Goal: Use online tool/utility: Utilize a website feature to perform a specific function

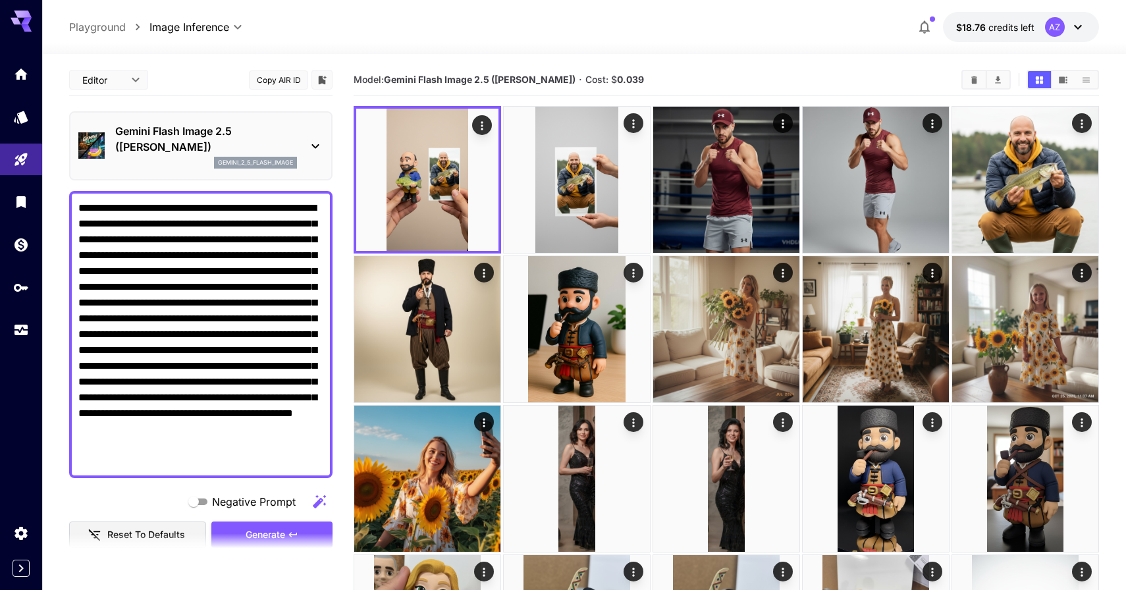
scroll to position [252, 0]
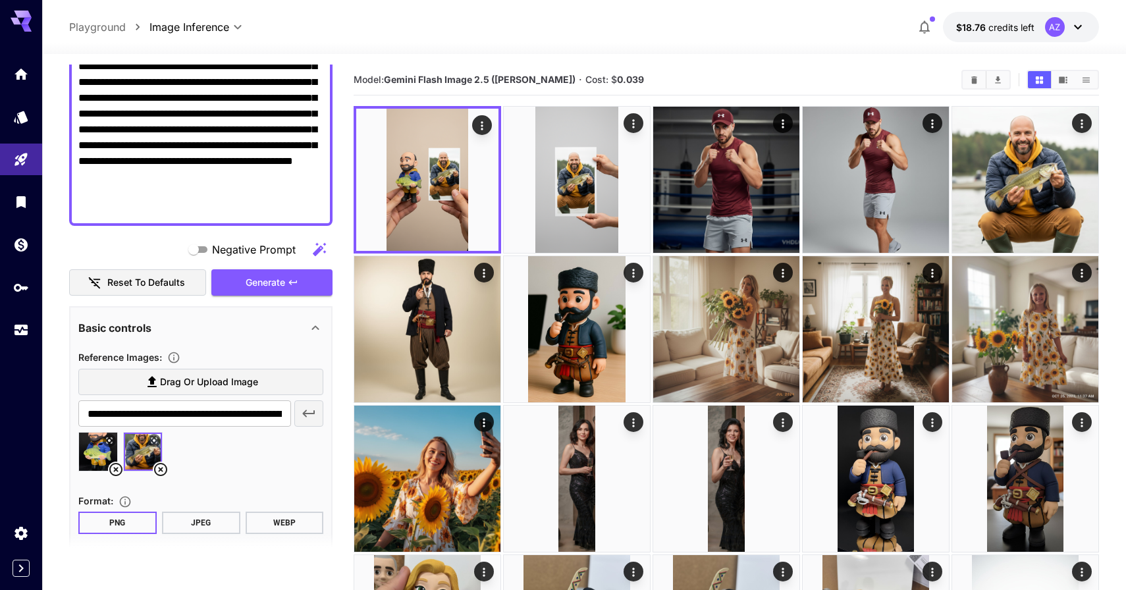
click at [273, 188] on textarea "**********" at bounding box center [200, 82] width 245 height 269
paste textarea
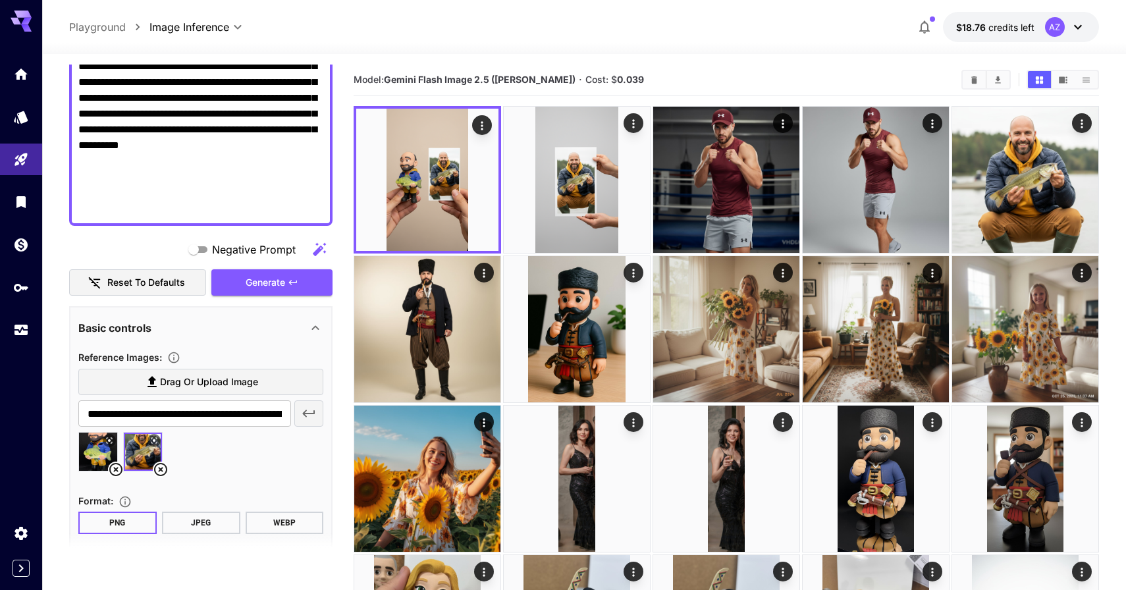
scroll to position [161, 0]
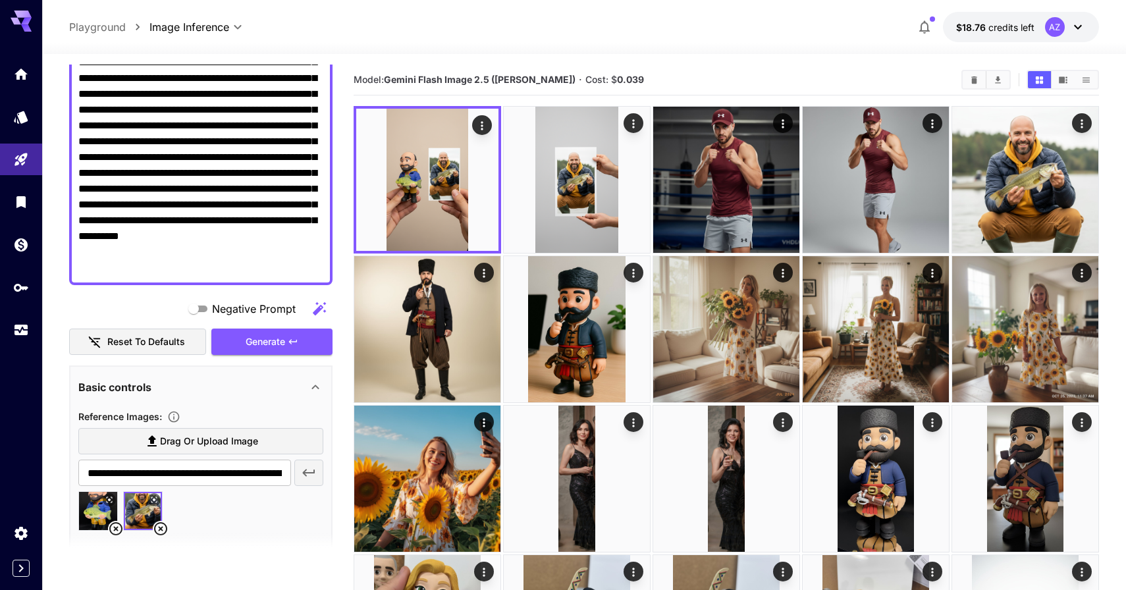
type textarea "**********"
click at [161, 535] on section at bounding box center [200, 549] width 263 height 33
click at [165, 533] on section at bounding box center [200, 549] width 263 height 33
click at [161, 533] on section at bounding box center [200, 549] width 263 height 33
click at [163, 526] on icon at bounding box center [161, 529] width 16 height 16
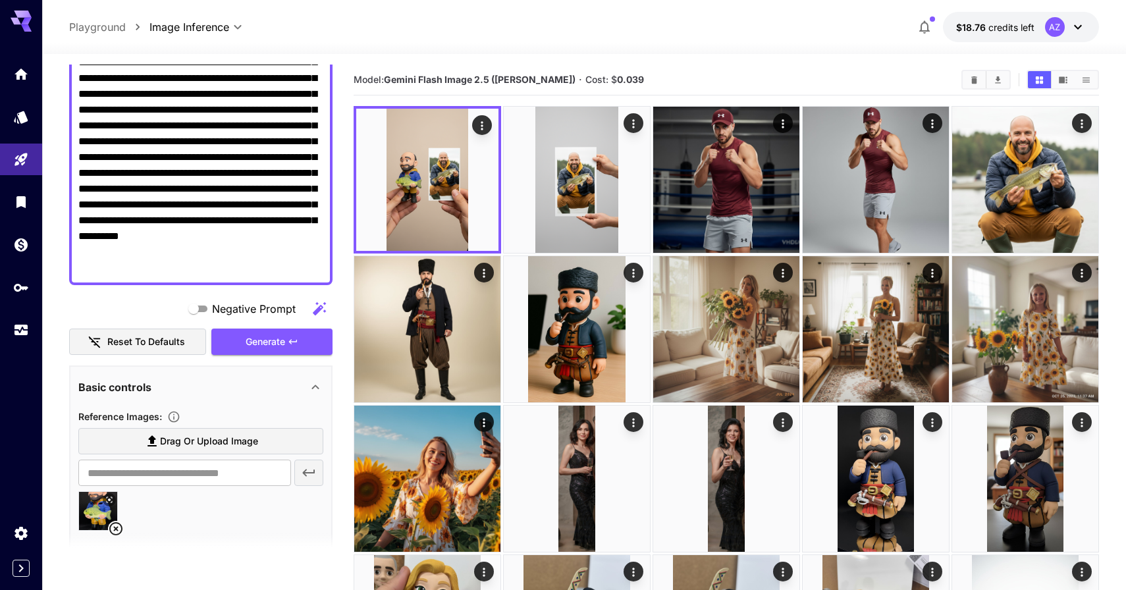
click at [117, 531] on icon at bounding box center [115, 528] width 13 height 13
click at [227, 416] on div "Reference Images :" at bounding box center [200, 416] width 245 height 16
type input "**********"
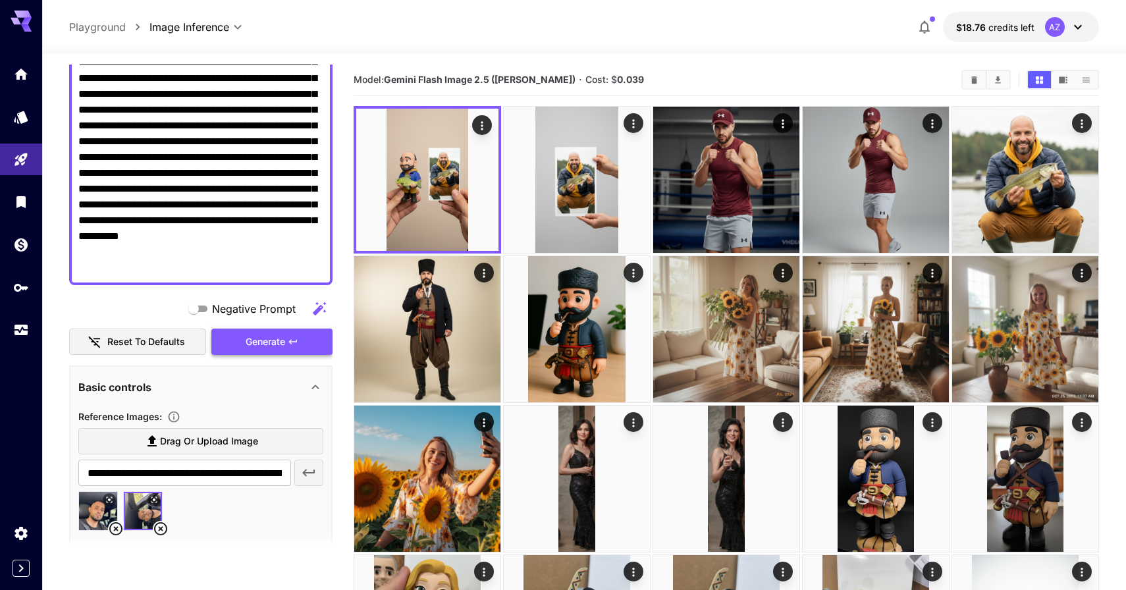
click at [275, 335] on span "Generate" at bounding box center [266, 342] width 40 height 16
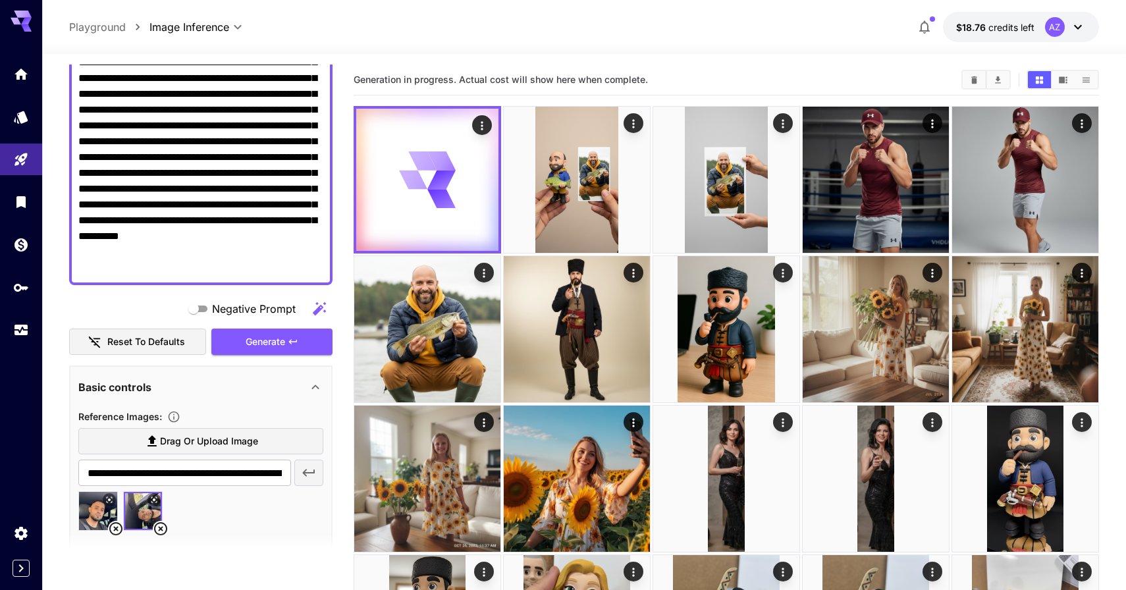
click at [164, 529] on icon at bounding box center [161, 529] width 16 height 16
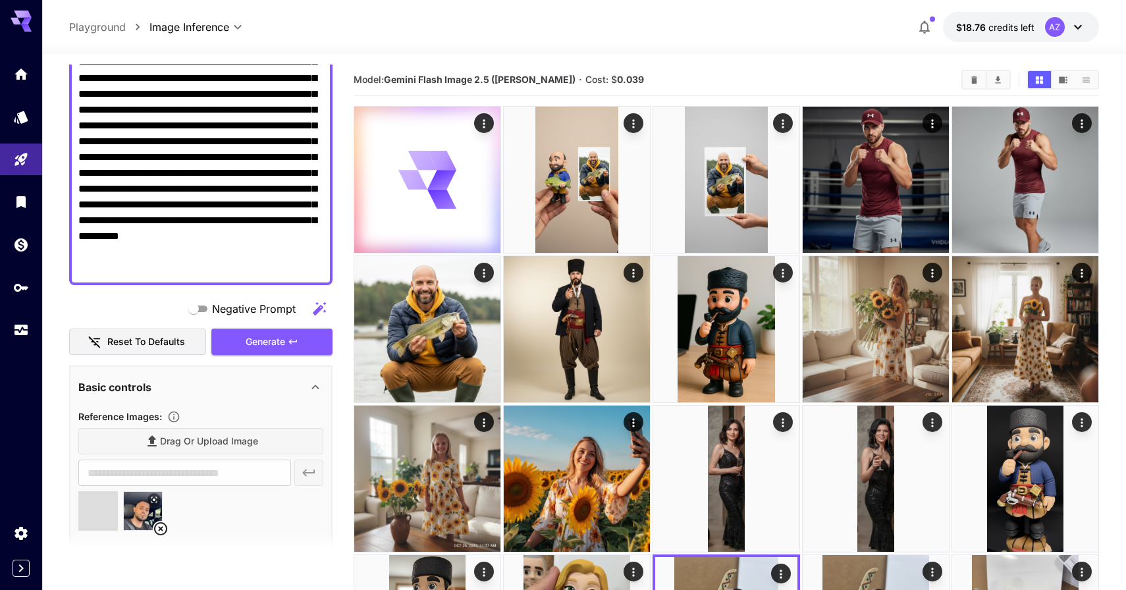
type input "**********"
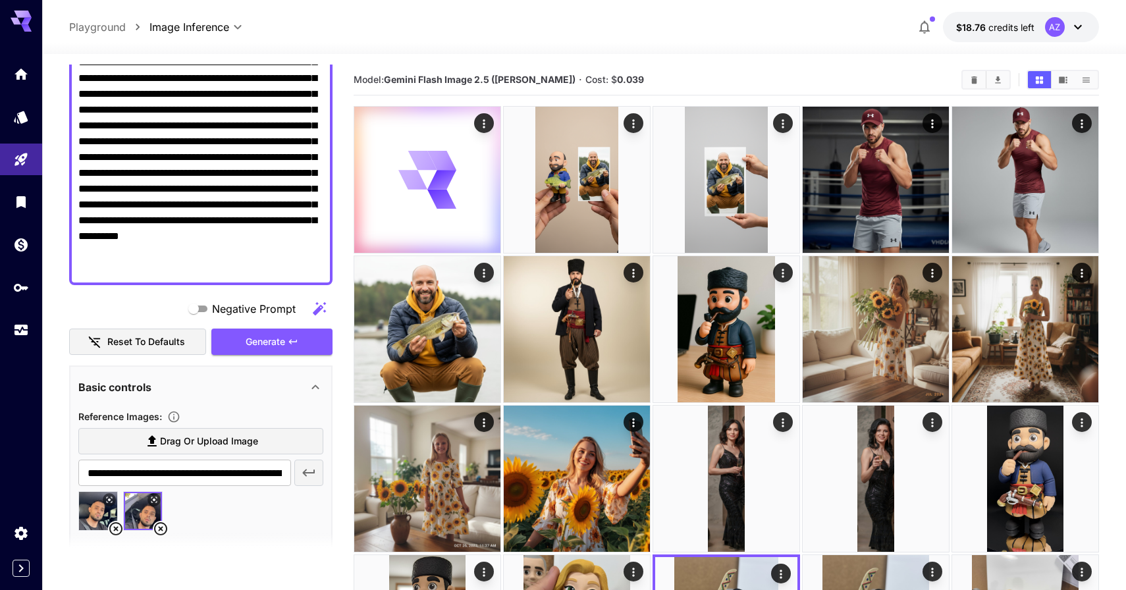
click at [286, 322] on div "Negative Prompt Reset to defaults Generate" at bounding box center [200, 326] width 263 height 60
click at [286, 334] on button "Generate" at bounding box center [271, 342] width 121 height 27
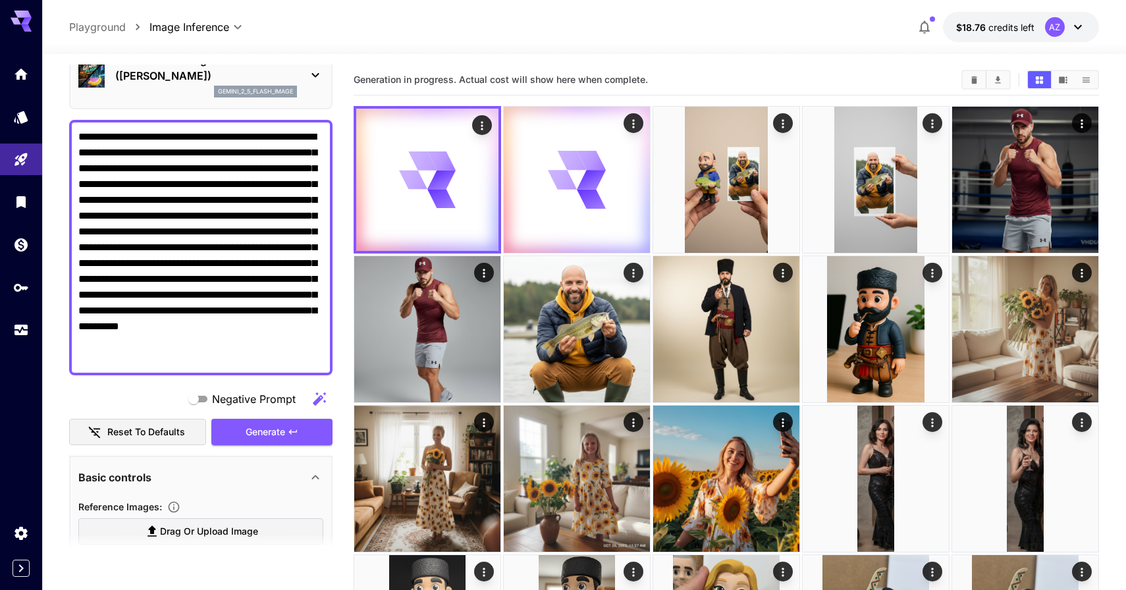
scroll to position [39, 0]
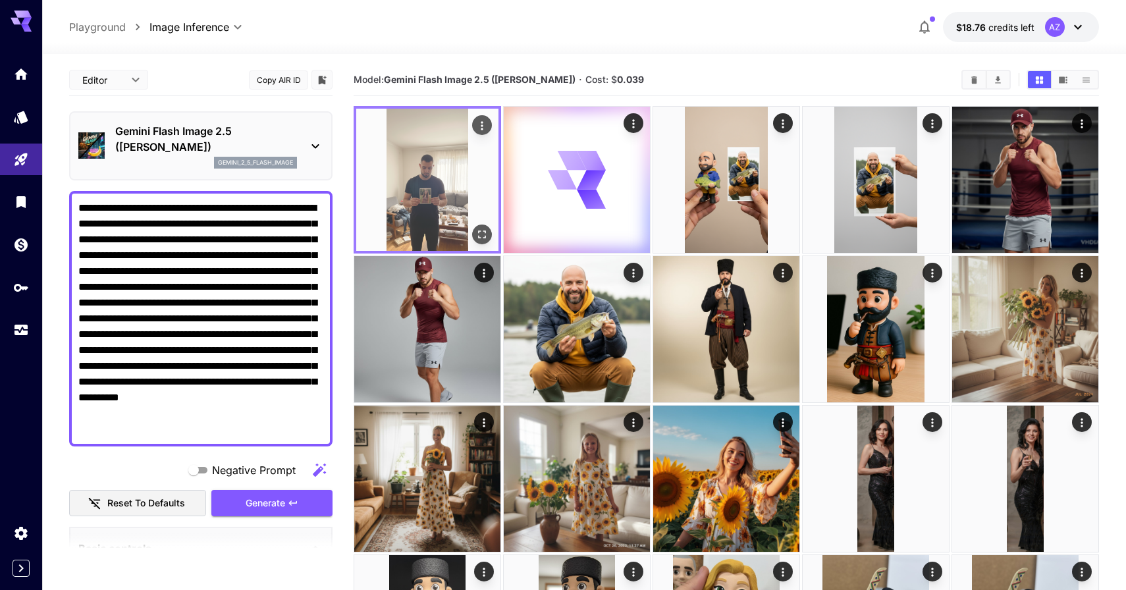
click at [489, 232] on button "Open in fullscreen" at bounding box center [482, 235] width 20 height 20
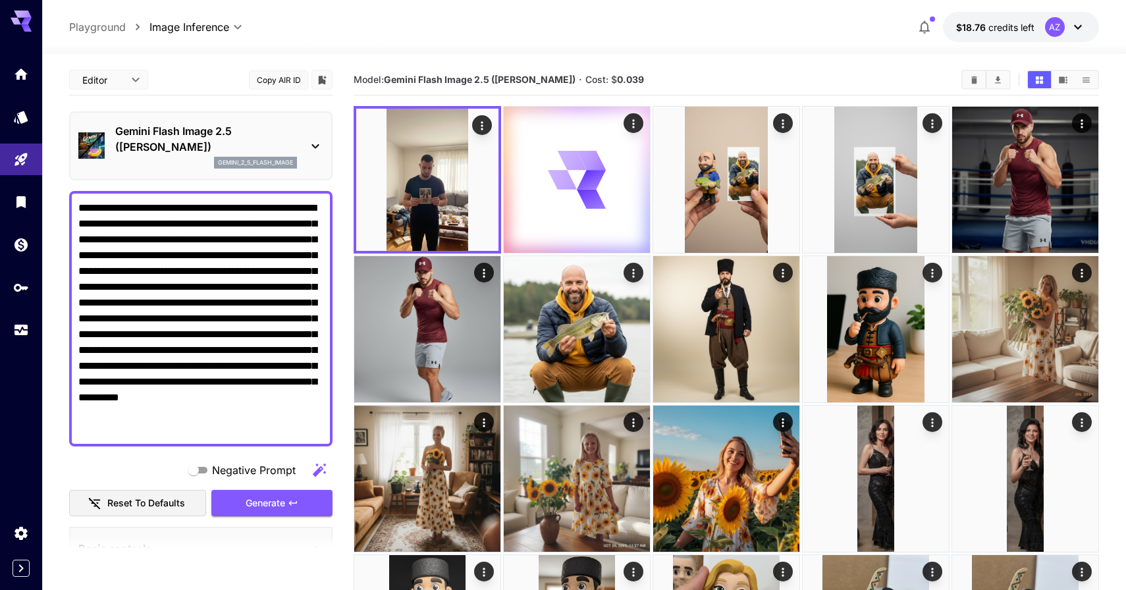
click at [263, 422] on textarea "**********" at bounding box center [200, 318] width 245 height 237
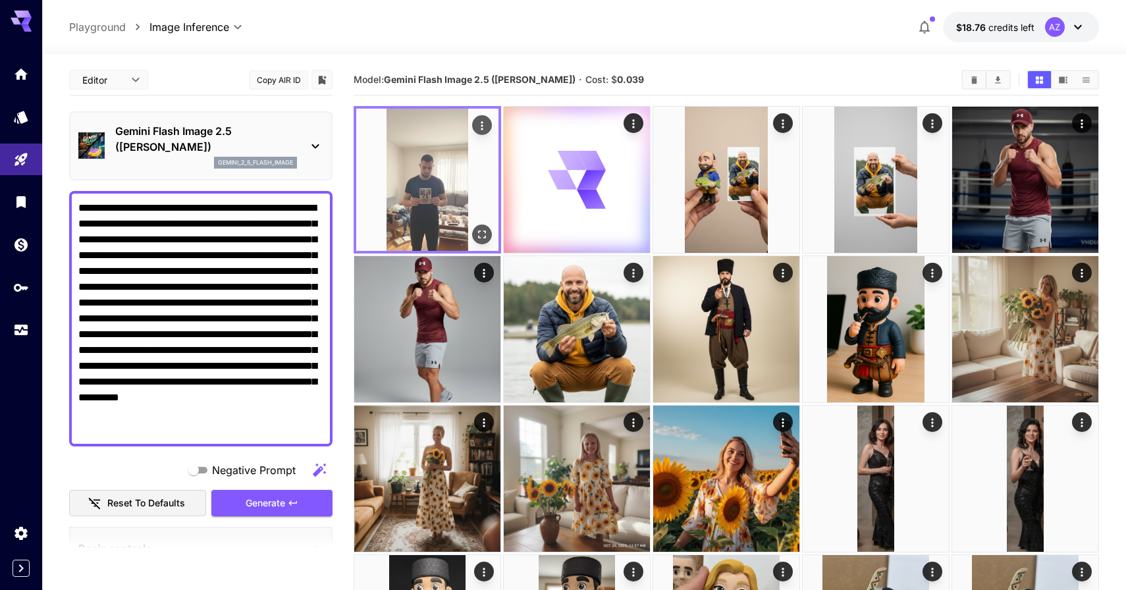
click at [487, 236] on icon "Open in fullscreen" at bounding box center [481, 234] width 13 height 13
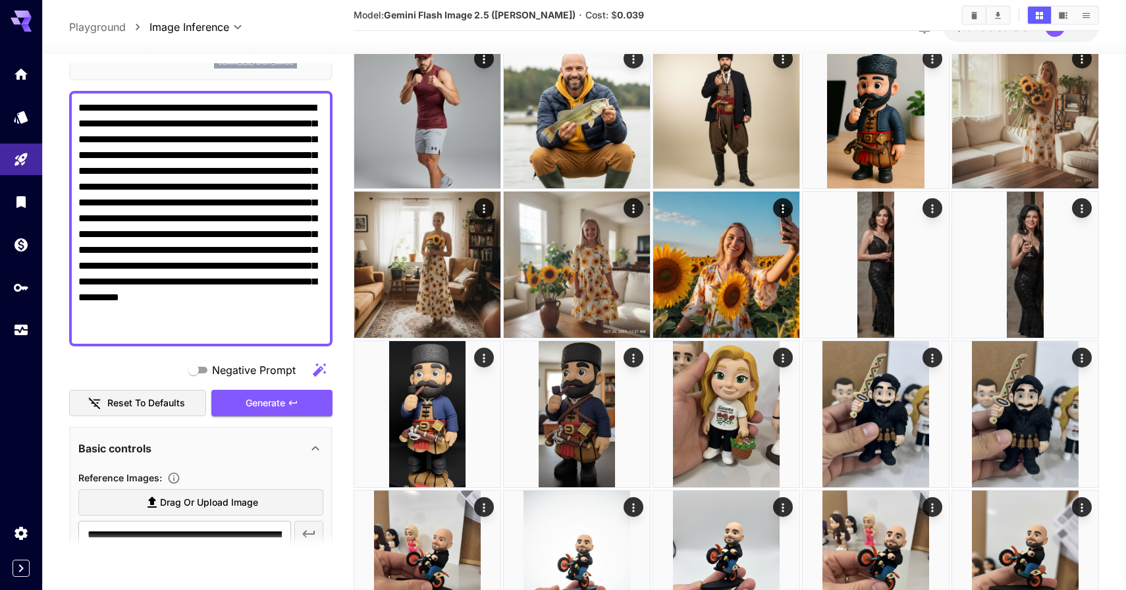
scroll to position [154, 0]
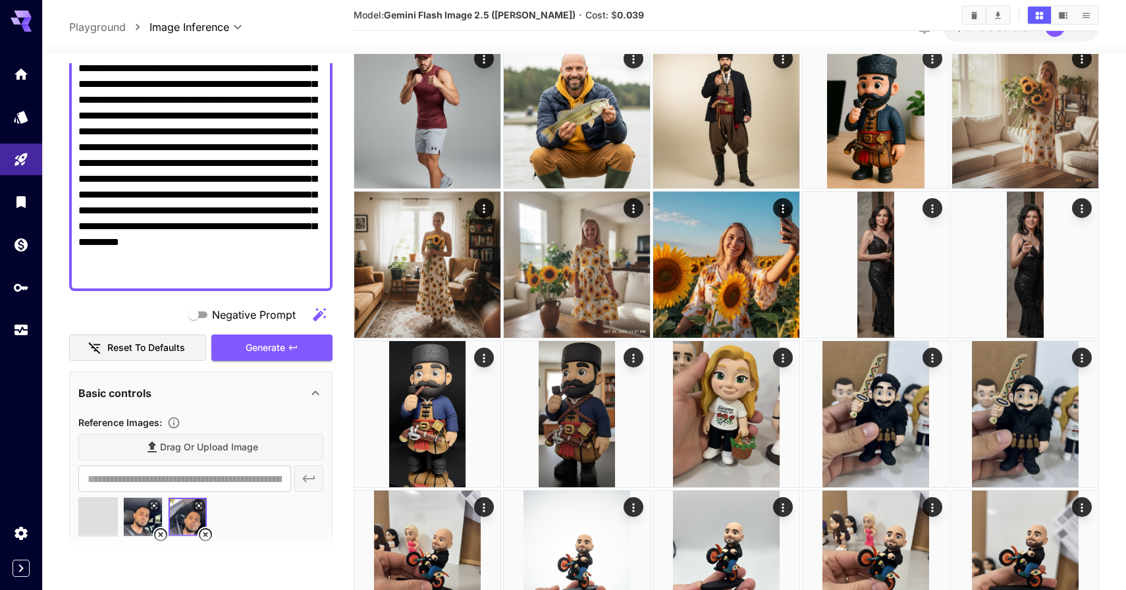
type input "**********"
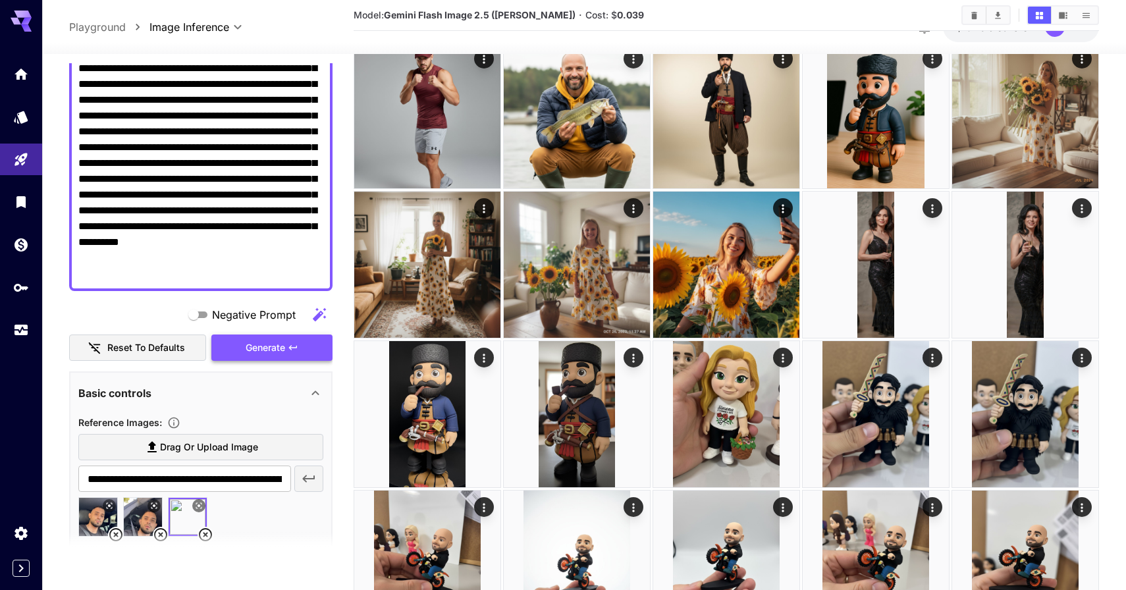
click at [247, 348] on span "Generate" at bounding box center [266, 348] width 40 height 16
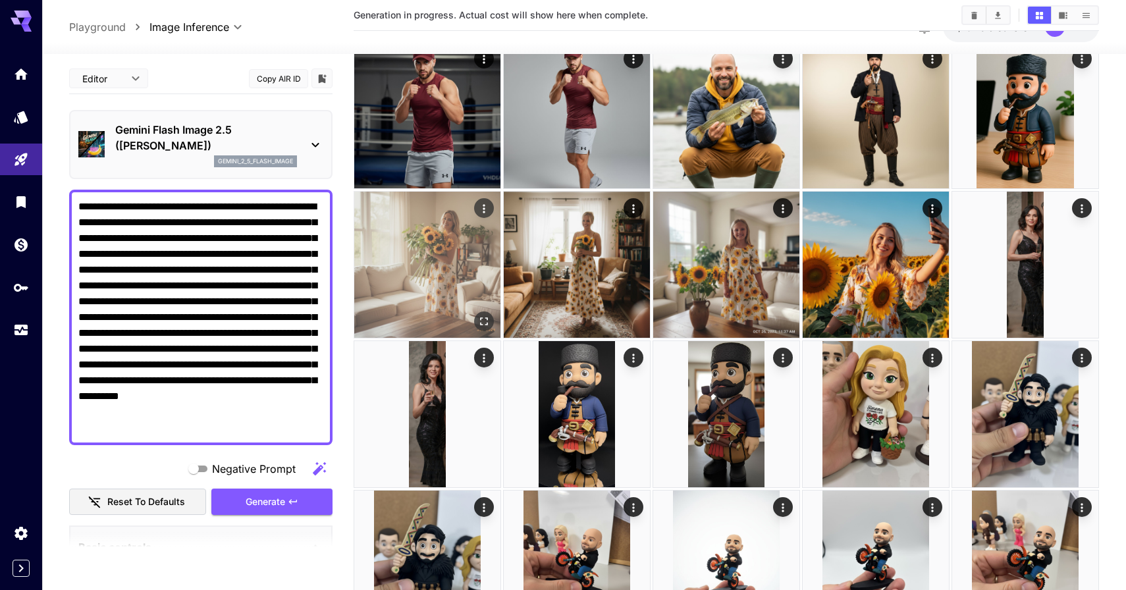
scroll to position [0, 0]
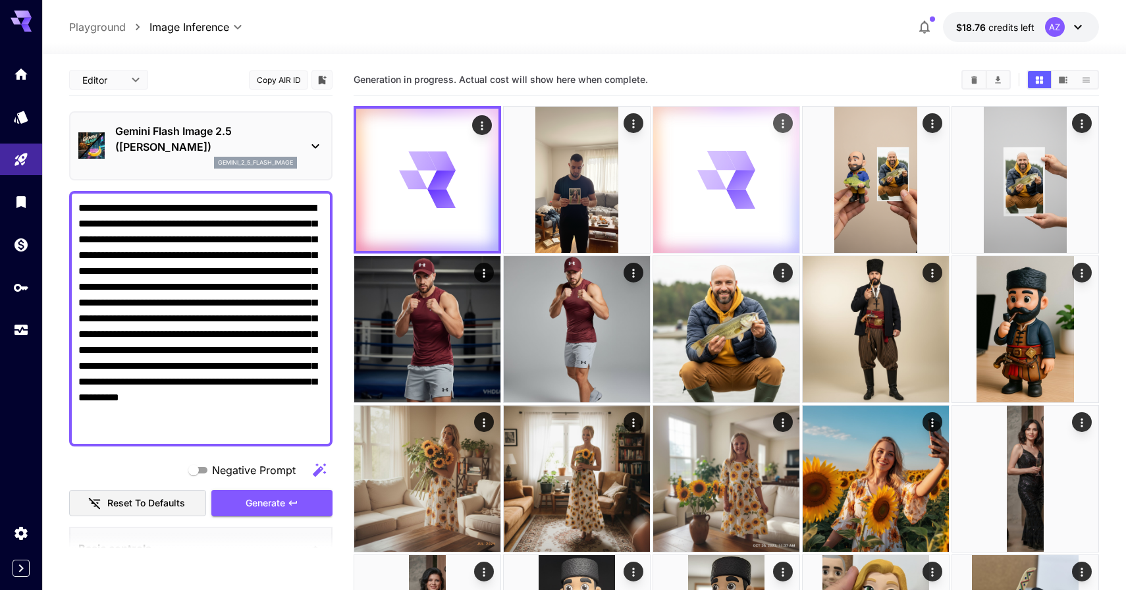
click at [779, 136] on div at bounding box center [726, 180] width 146 height 146
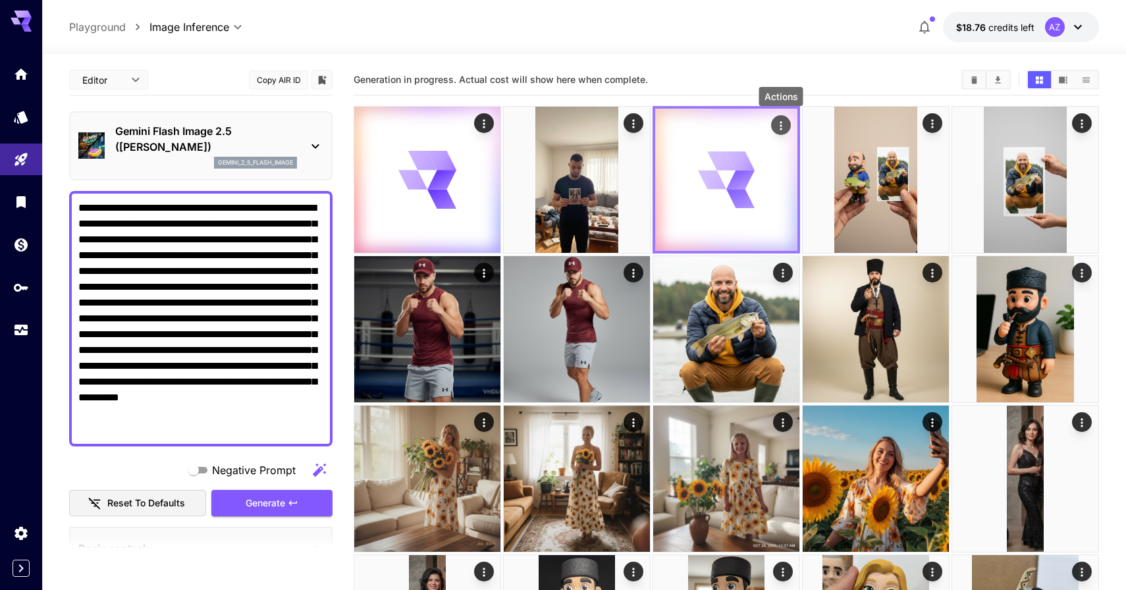
click at [779, 128] on icon "Actions" at bounding box center [780, 125] width 13 height 13
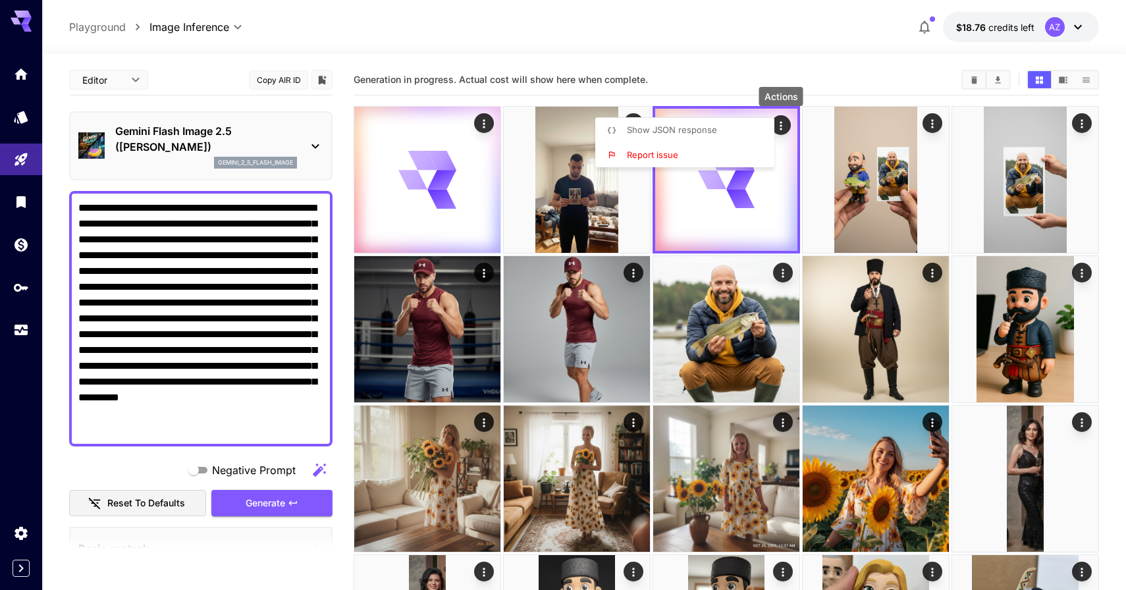
click at [711, 78] on div at bounding box center [563, 295] width 1126 height 590
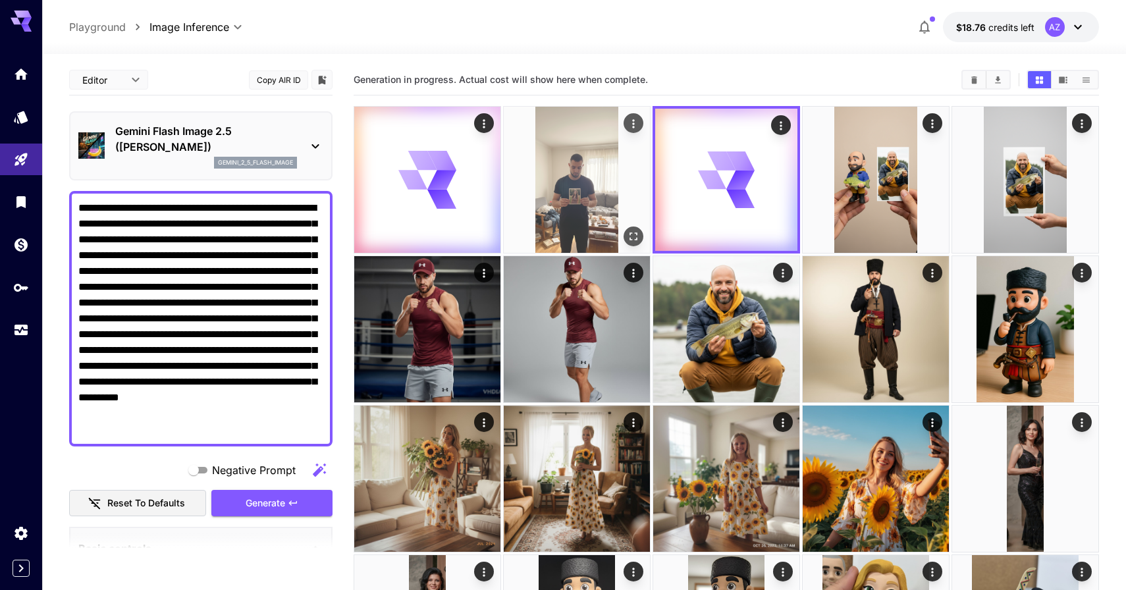
click at [608, 199] on img at bounding box center [577, 180] width 146 height 146
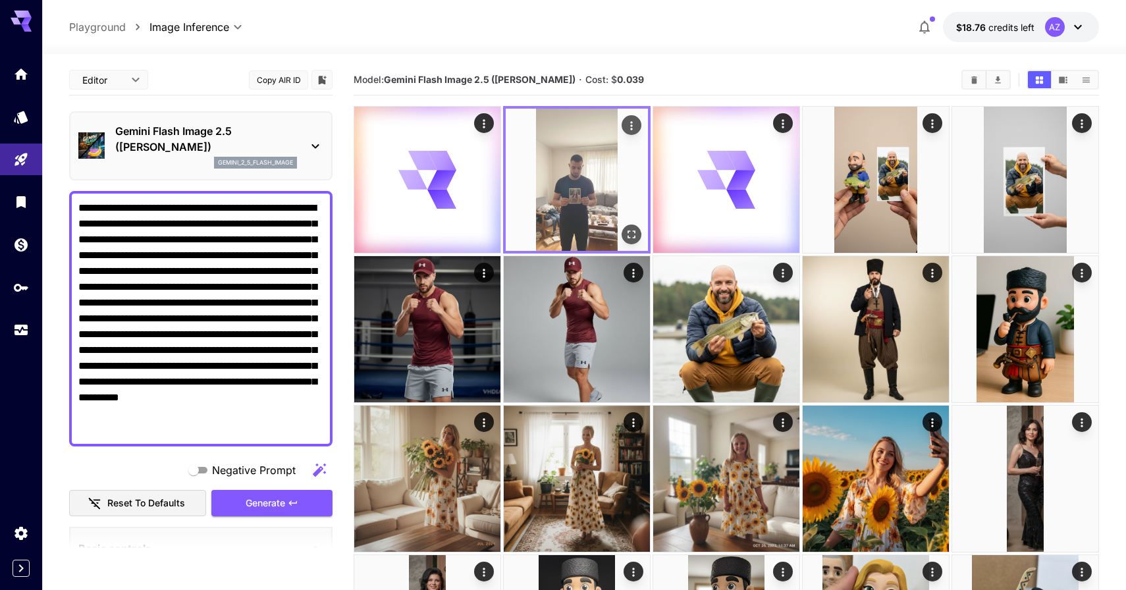
click at [608, 199] on img at bounding box center [577, 180] width 142 height 142
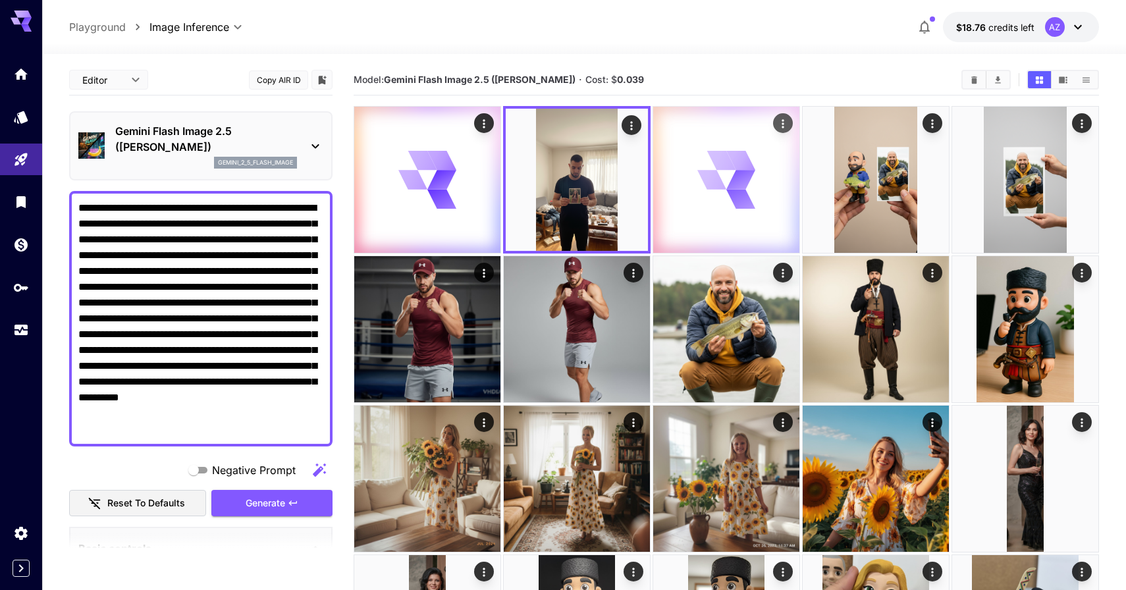
click at [708, 196] on icon at bounding box center [726, 180] width 59 height 59
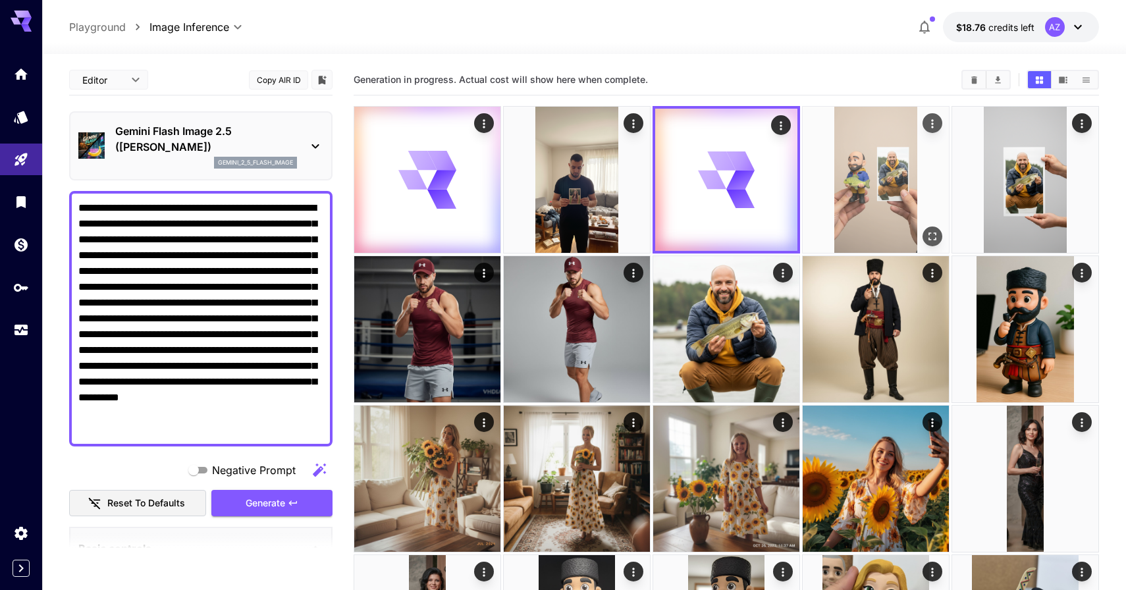
click at [863, 195] on img at bounding box center [876, 180] width 146 height 146
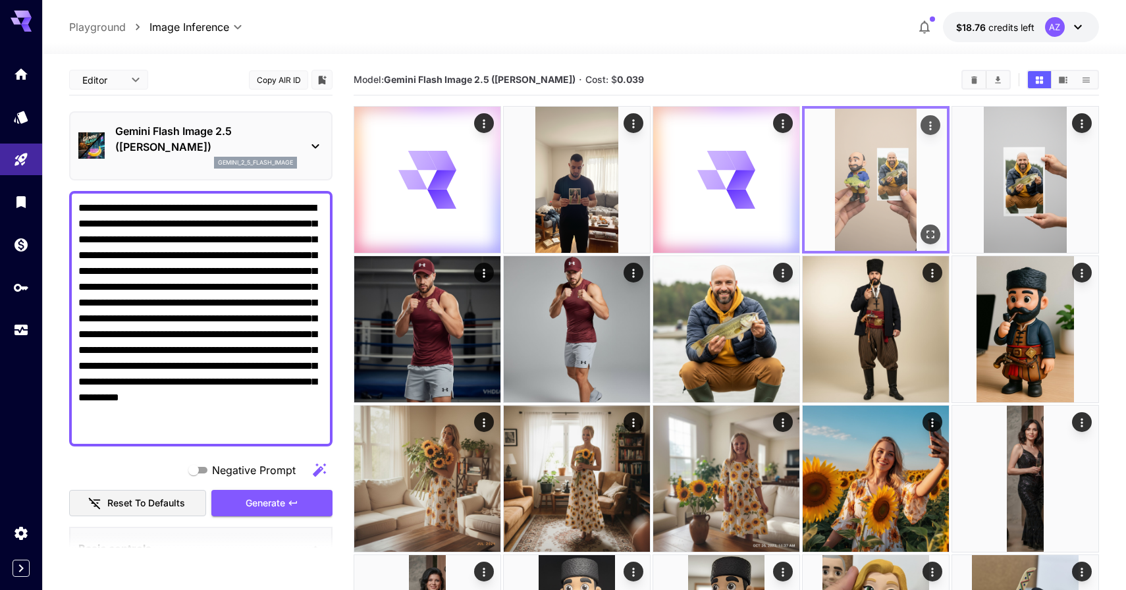
click at [948, 176] on div at bounding box center [876, 180] width 148 height 148
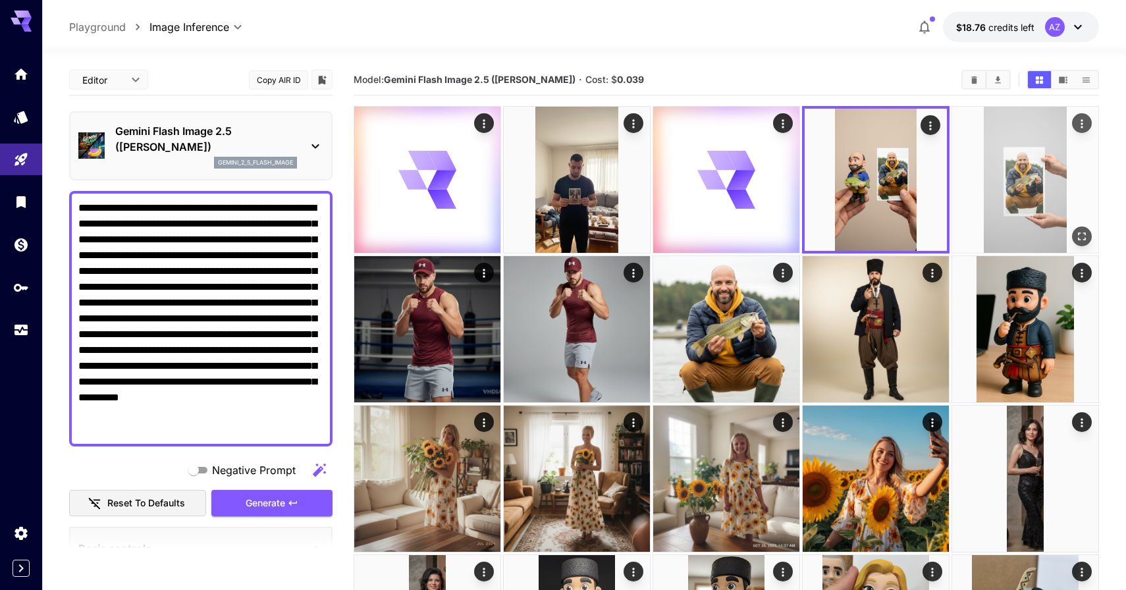
click at [991, 180] on img at bounding box center [1025, 180] width 146 height 146
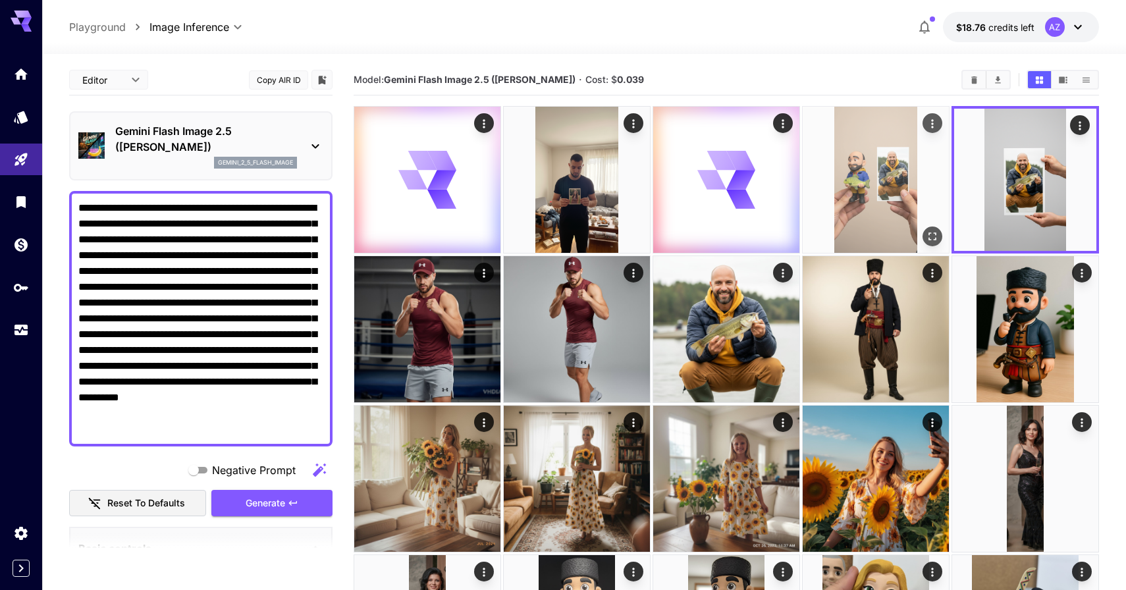
click at [878, 168] on img at bounding box center [876, 180] width 146 height 146
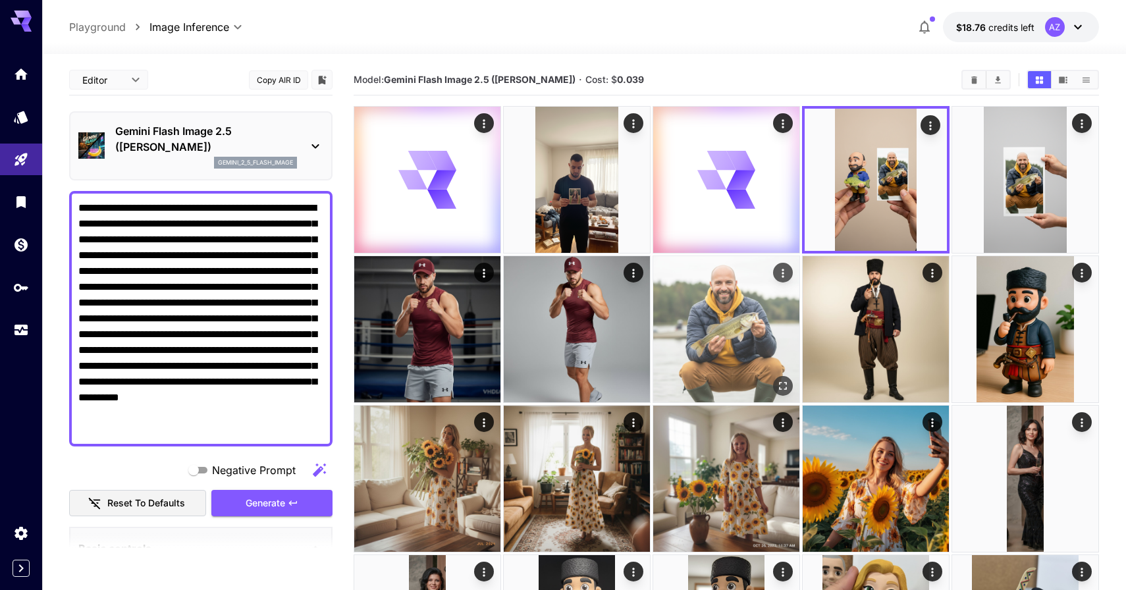
click at [676, 340] on img at bounding box center [726, 329] width 146 height 146
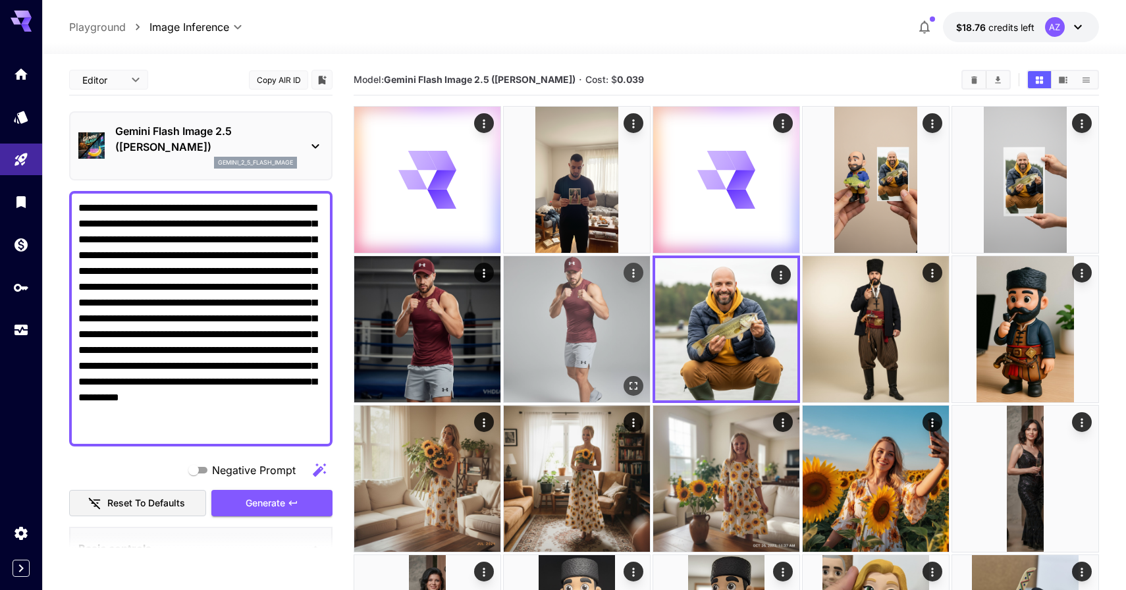
click at [587, 339] on img at bounding box center [577, 329] width 146 height 146
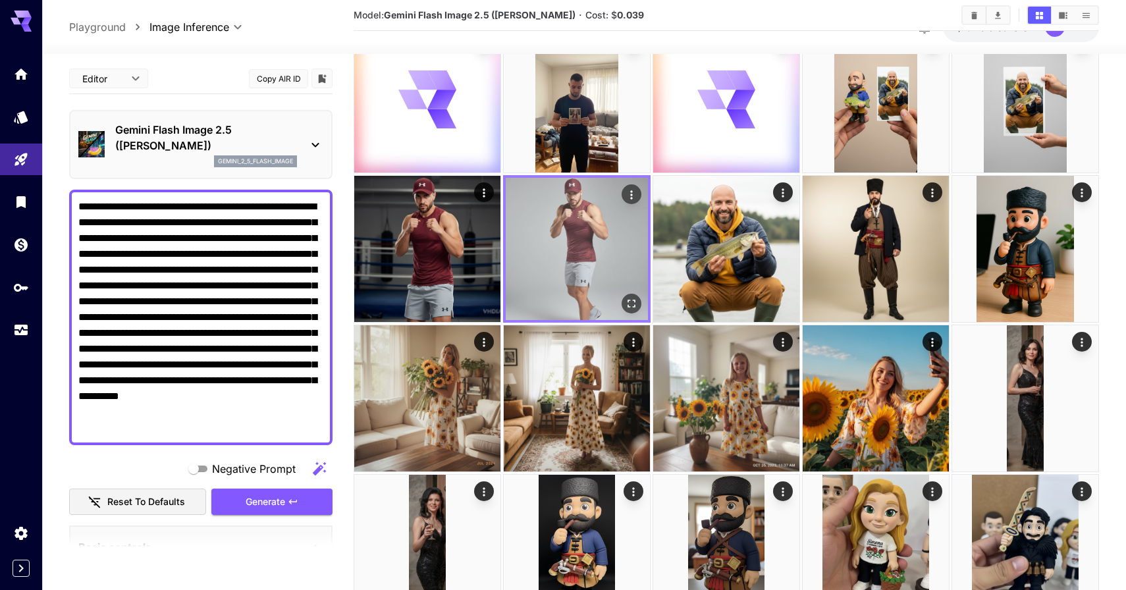
scroll to position [121, 0]
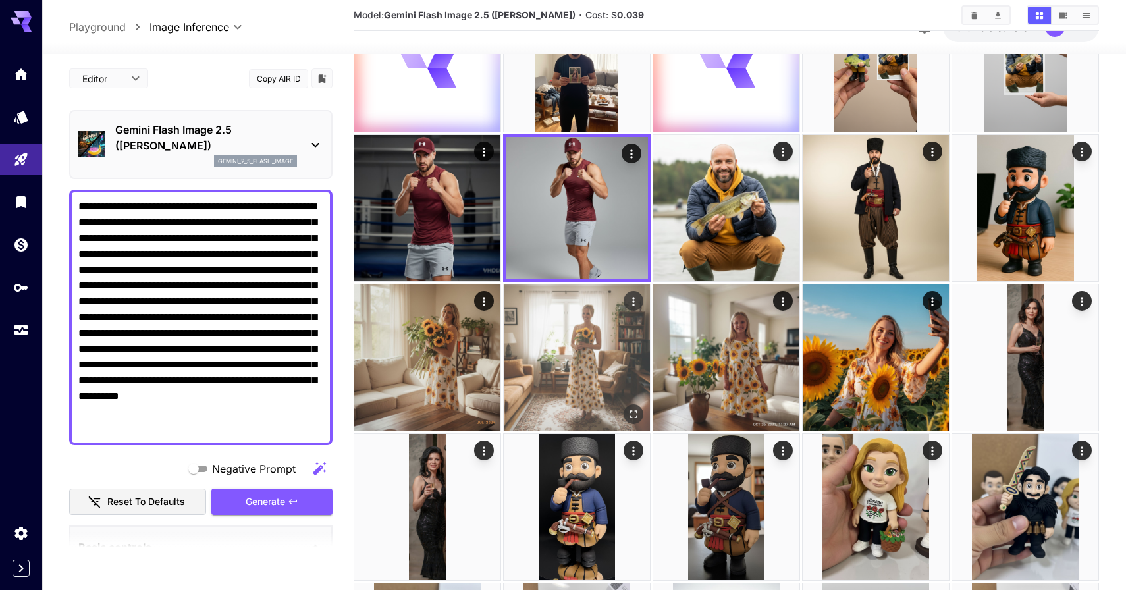
click at [580, 364] on img at bounding box center [577, 357] width 146 height 146
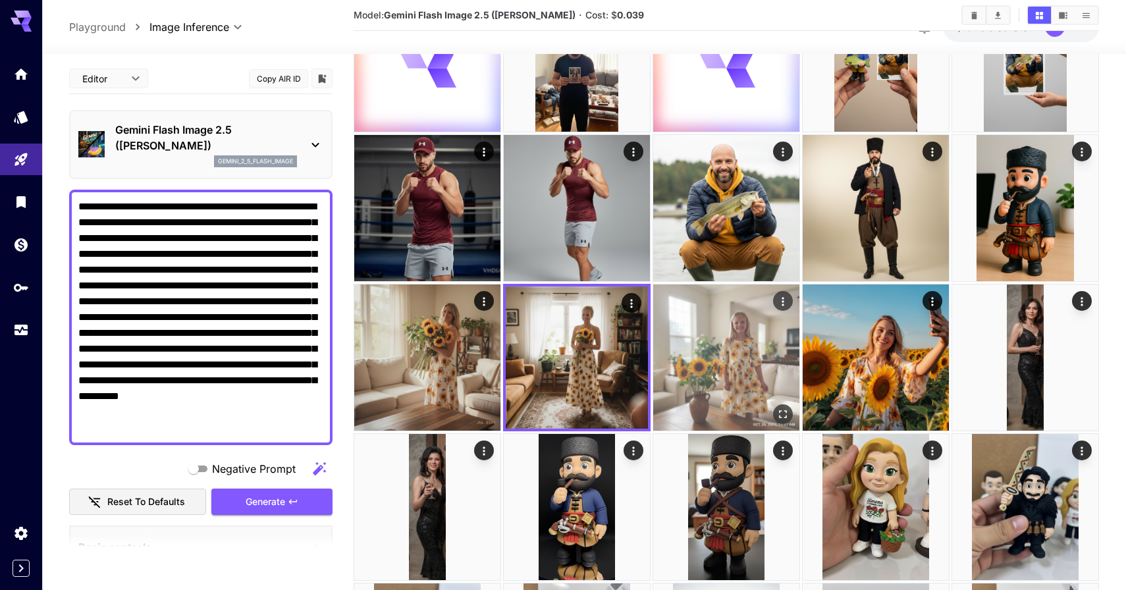
click at [712, 359] on img at bounding box center [726, 357] width 146 height 146
